Goal: Task Accomplishment & Management: Manage account settings

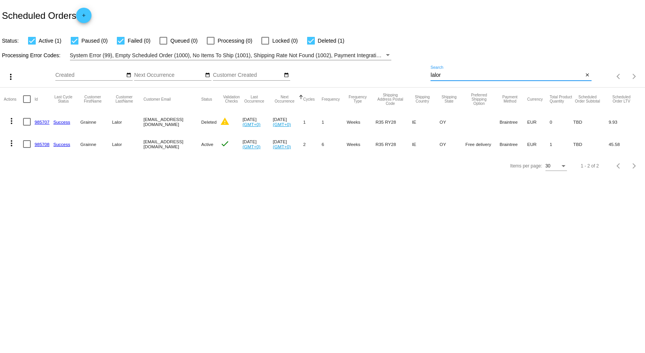
drag, startPoint x: 460, startPoint y: 77, endPoint x: 397, endPoint y: 71, distance: 64.0
click at [397, 71] on div "more_vert Sep Jan Feb Mar [DATE]" at bounding box center [322, 73] width 645 height 27
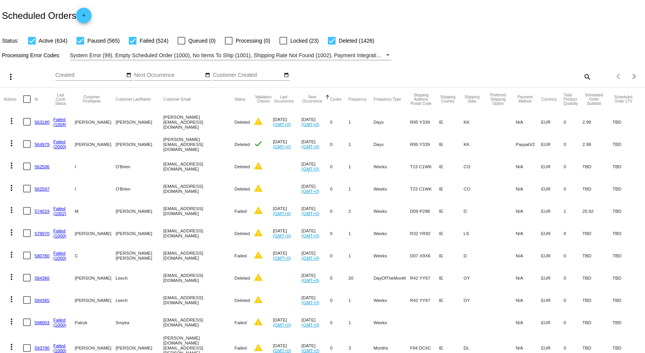
click at [583, 76] on mat-icon "search" at bounding box center [586, 77] width 9 height 12
click at [453, 74] on input "Search" at bounding box center [510, 75] width 161 height 6
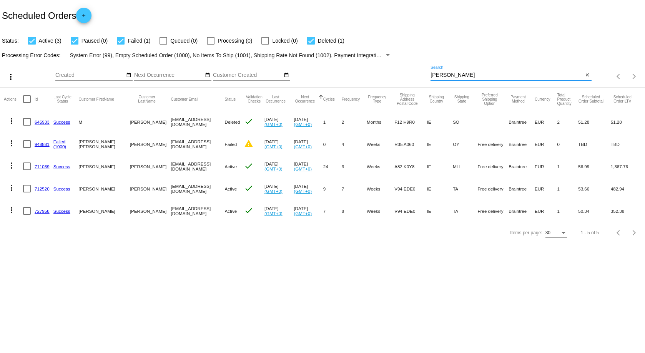
type input "[PERSON_NAME]"
click at [41, 167] on link "711039" at bounding box center [42, 166] width 15 height 5
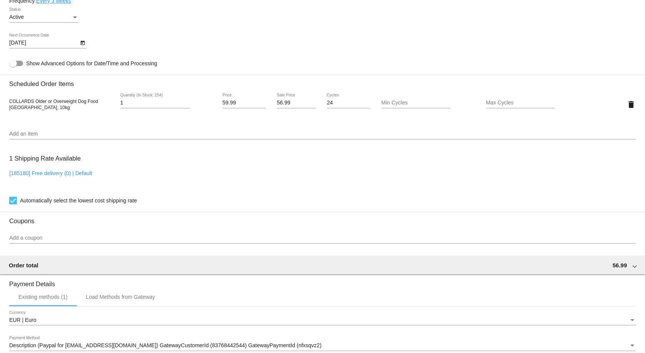
scroll to position [499, 0]
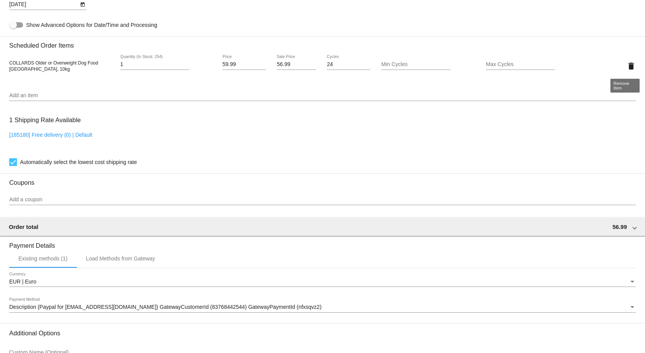
click at [626, 65] on mat-icon "delete" at bounding box center [630, 65] width 9 height 9
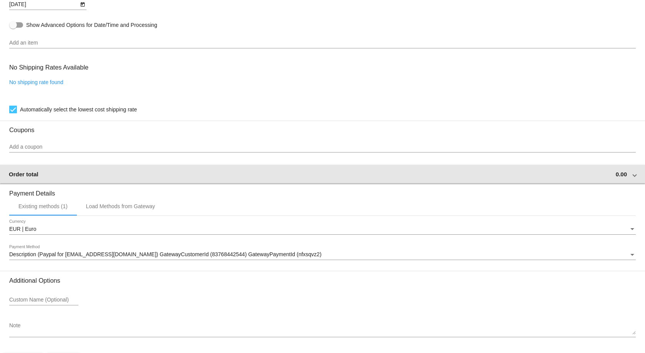
scroll to position [526, 0]
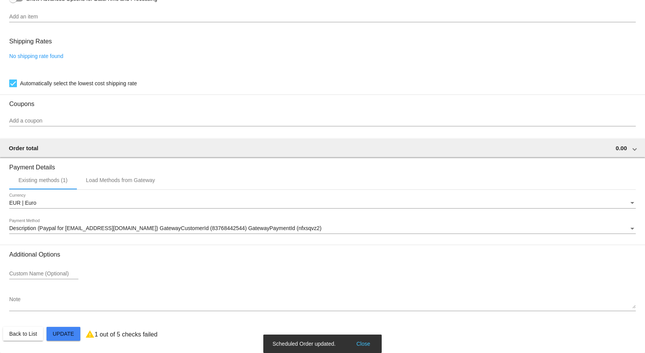
click at [368, 346] on button "Close" at bounding box center [363, 344] width 18 height 8
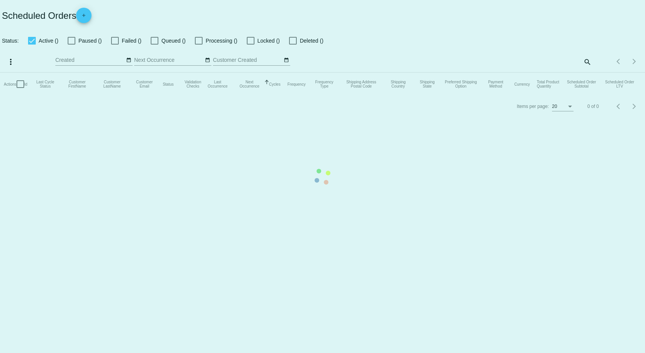
checkbox input "true"
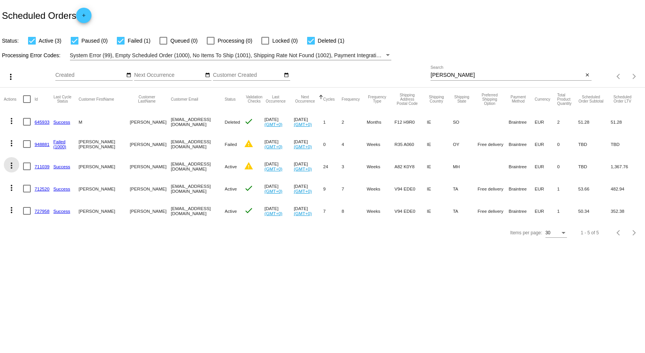
click at [10, 165] on mat-icon "more_vert" at bounding box center [11, 165] width 9 height 9
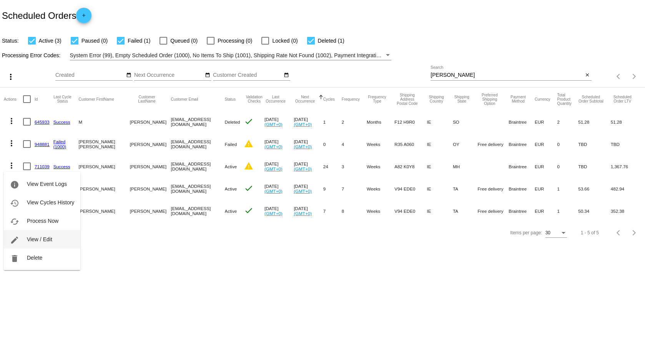
click at [52, 238] on span "View / Edit" at bounding box center [39, 239] width 25 height 6
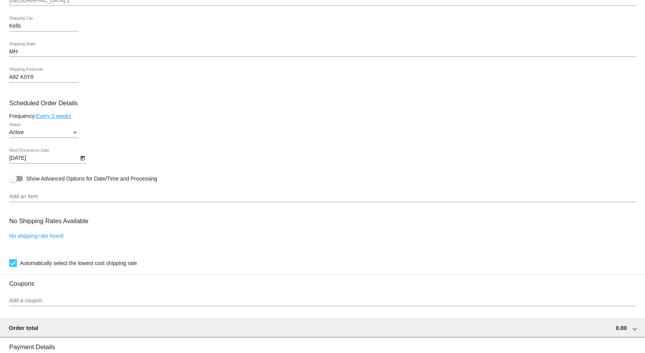
scroll to position [384, 0]
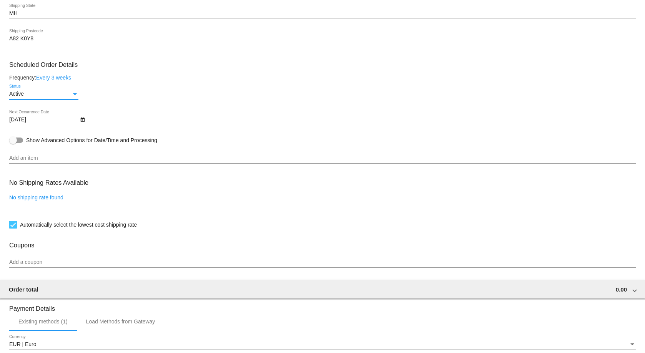
click at [75, 93] on div "Status" at bounding box center [75, 94] width 4 height 2
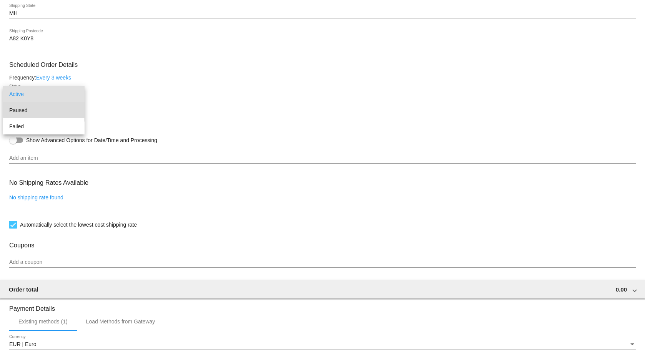
click at [71, 110] on span "Paused" at bounding box center [43, 110] width 69 height 16
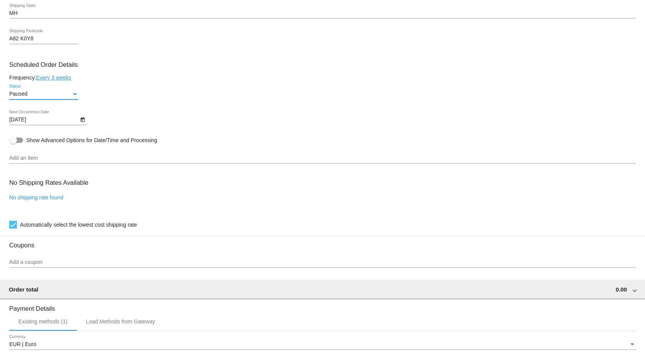
scroll to position [526, 0]
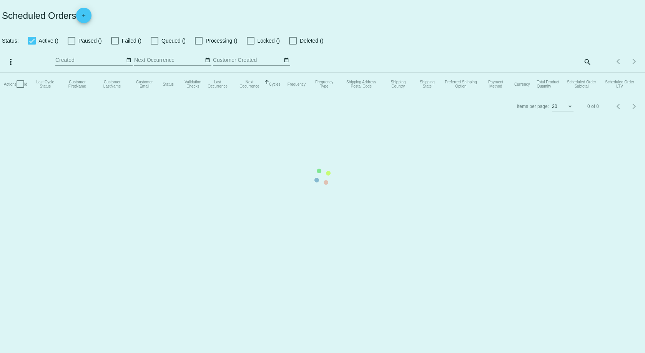
checkbox input "true"
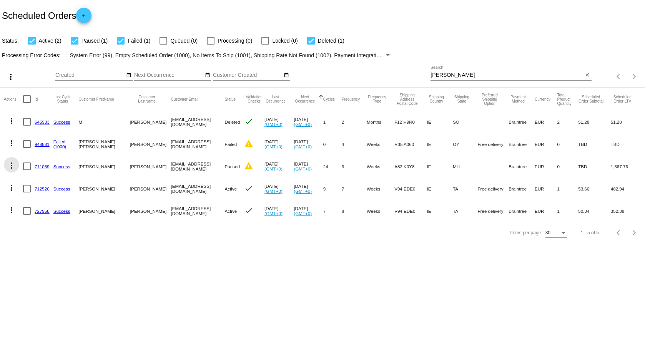
click at [12, 165] on mat-icon "more_vert" at bounding box center [11, 165] width 9 height 9
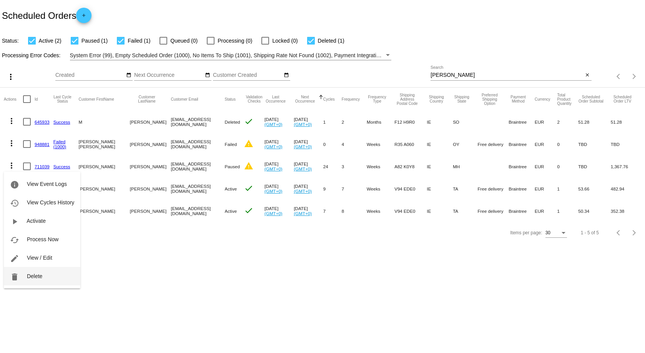
click at [38, 278] on span "Delete" at bounding box center [34, 276] width 15 height 6
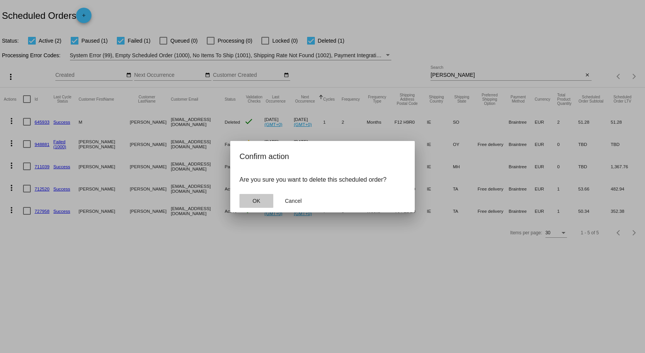
click at [254, 202] on span "OK" at bounding box center [256, 201] width 8 height 6
